Goal: Transaction & Acquisition: Book appointment/travel/reservation

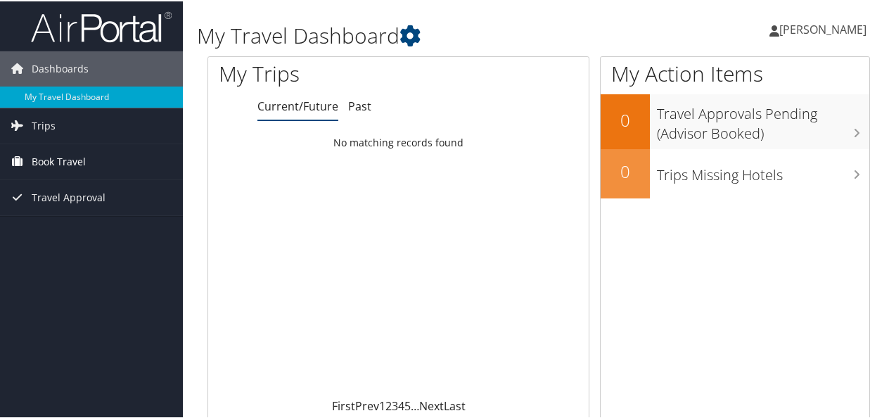
click at [76, 162] on span "Book Travel" at bounding box center [59, 160] width 54 height 35
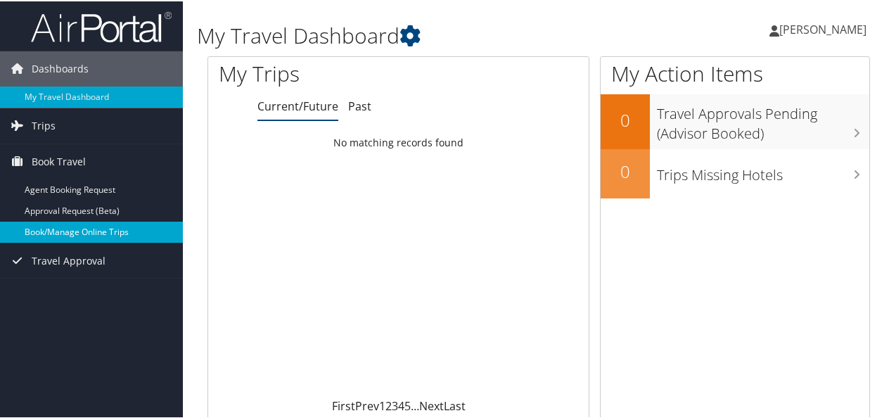
click at [100, 230] on link "Book/Manage Online Trips" at bounding box center [91, 230] width 183 height 21
click at [87, 231] on link "Book/Manage Online Trips" at bounding box center [91, 230] width 183 height 21
